Goal: Information Seeking & Learning: Check status

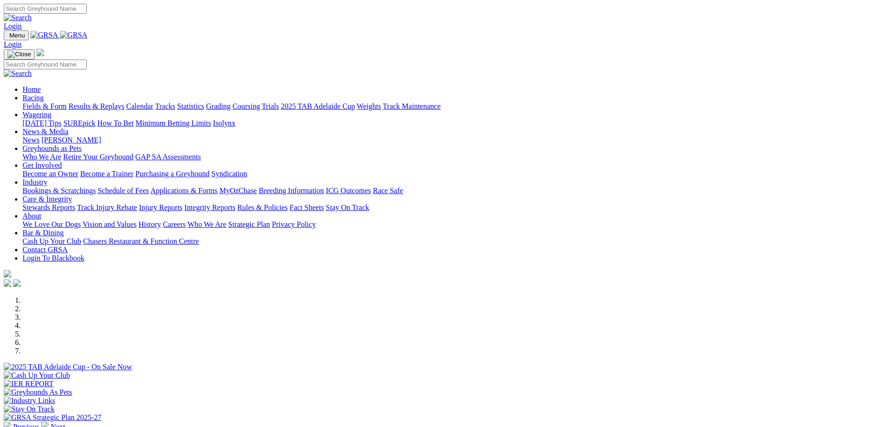
click at [124, 102] on link "Results & Replays" at bounding box center [96, 106] width 56 height 8
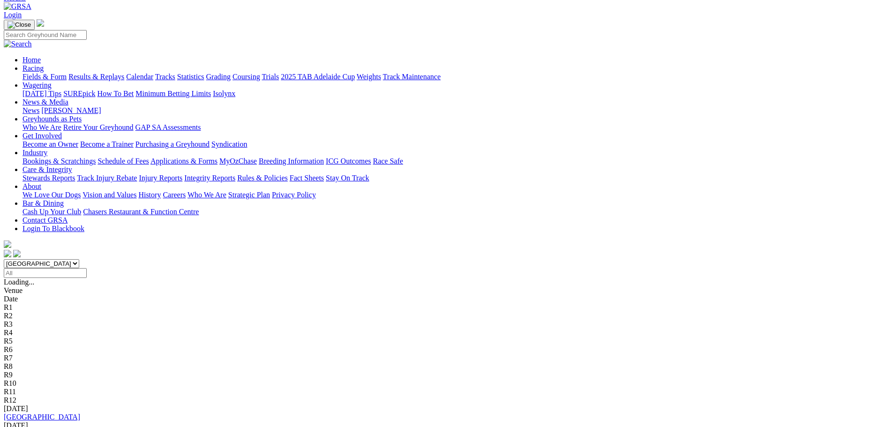
scroll to position [47, 0]
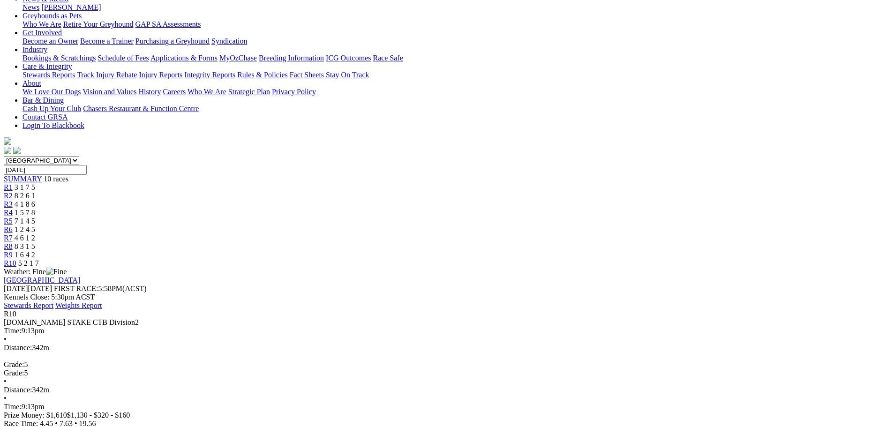
scroll to position [152, 0]
